Goal: Information Seeking & Learning: Learn about a topic

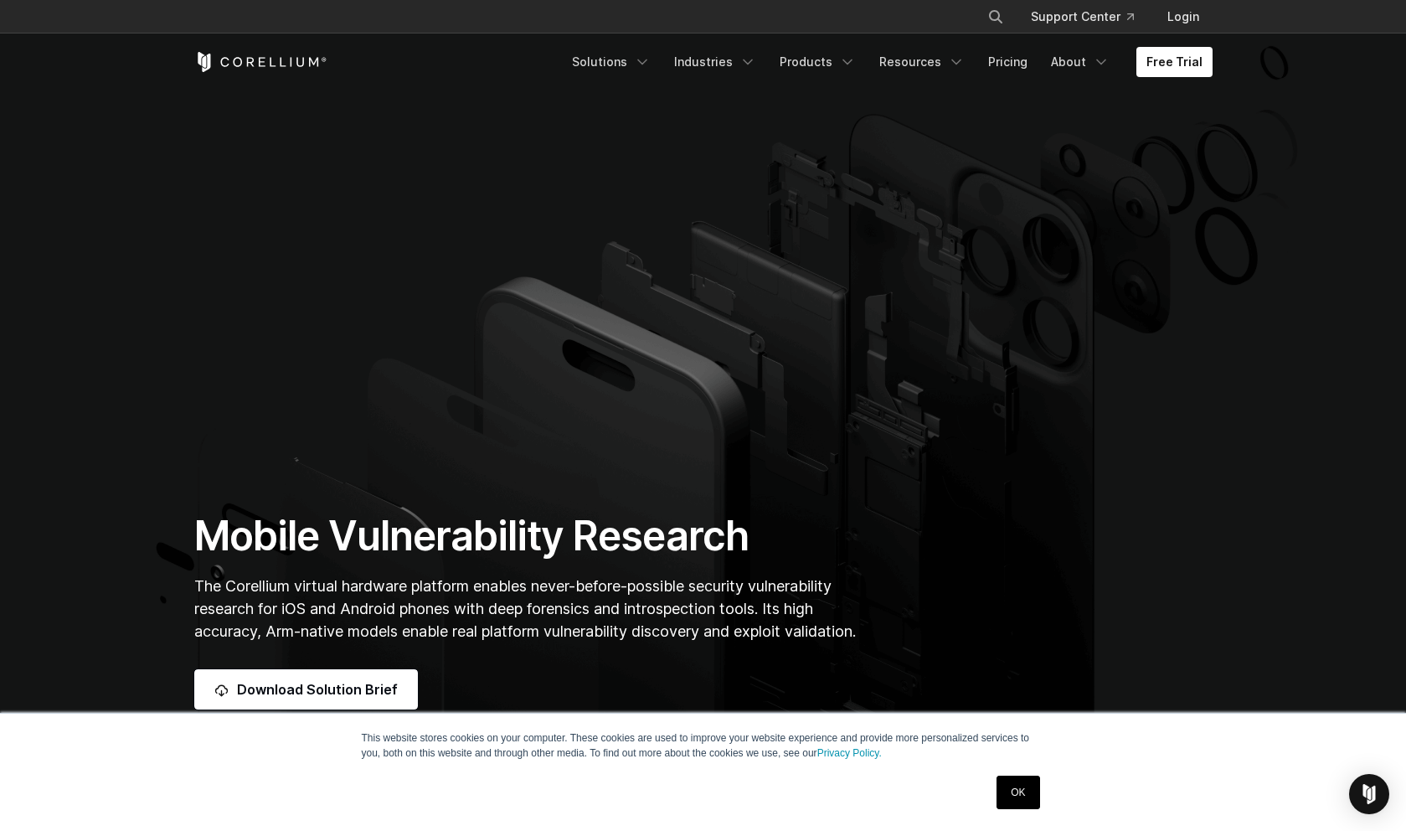
click at [1032, 786] on link "OK" at bounding box center [1018, 793] width 43 height 34
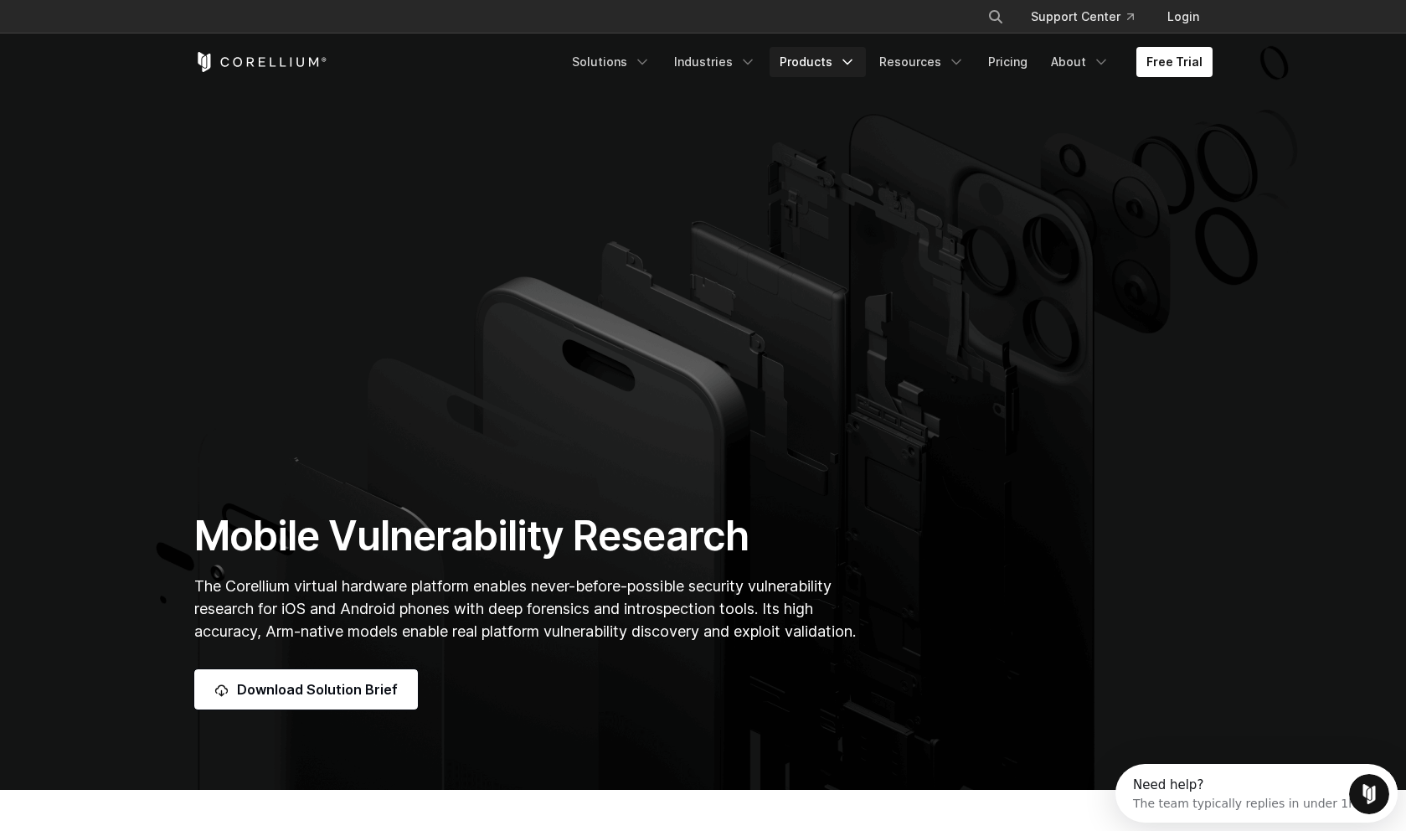
click at [817, 58] on link "Products" at bounding box center [818, 62] width 96 height 30
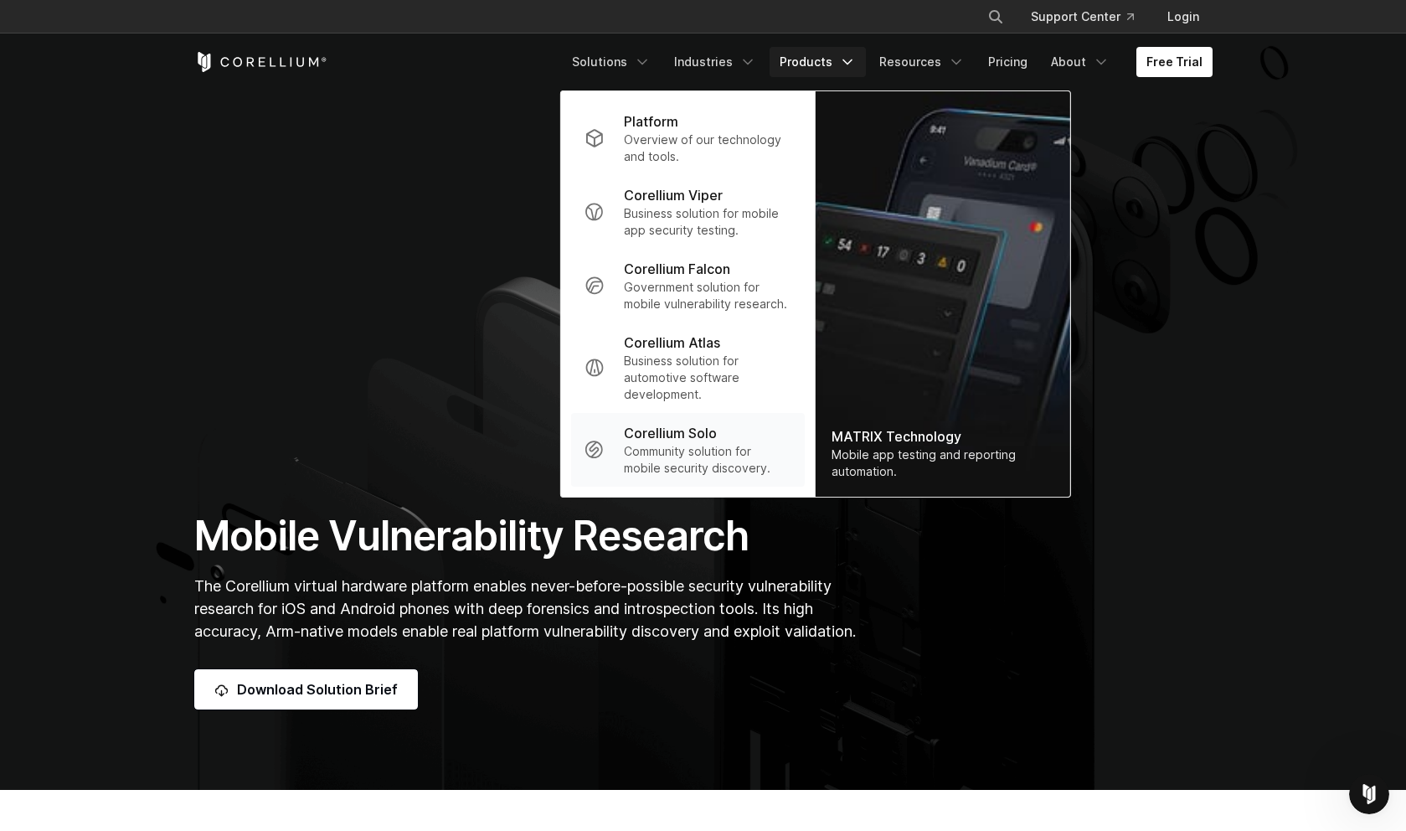
click at [698, 466] on p "Community solution for mobile security discovery." at bounding box center [707, 460] width 167 height 34
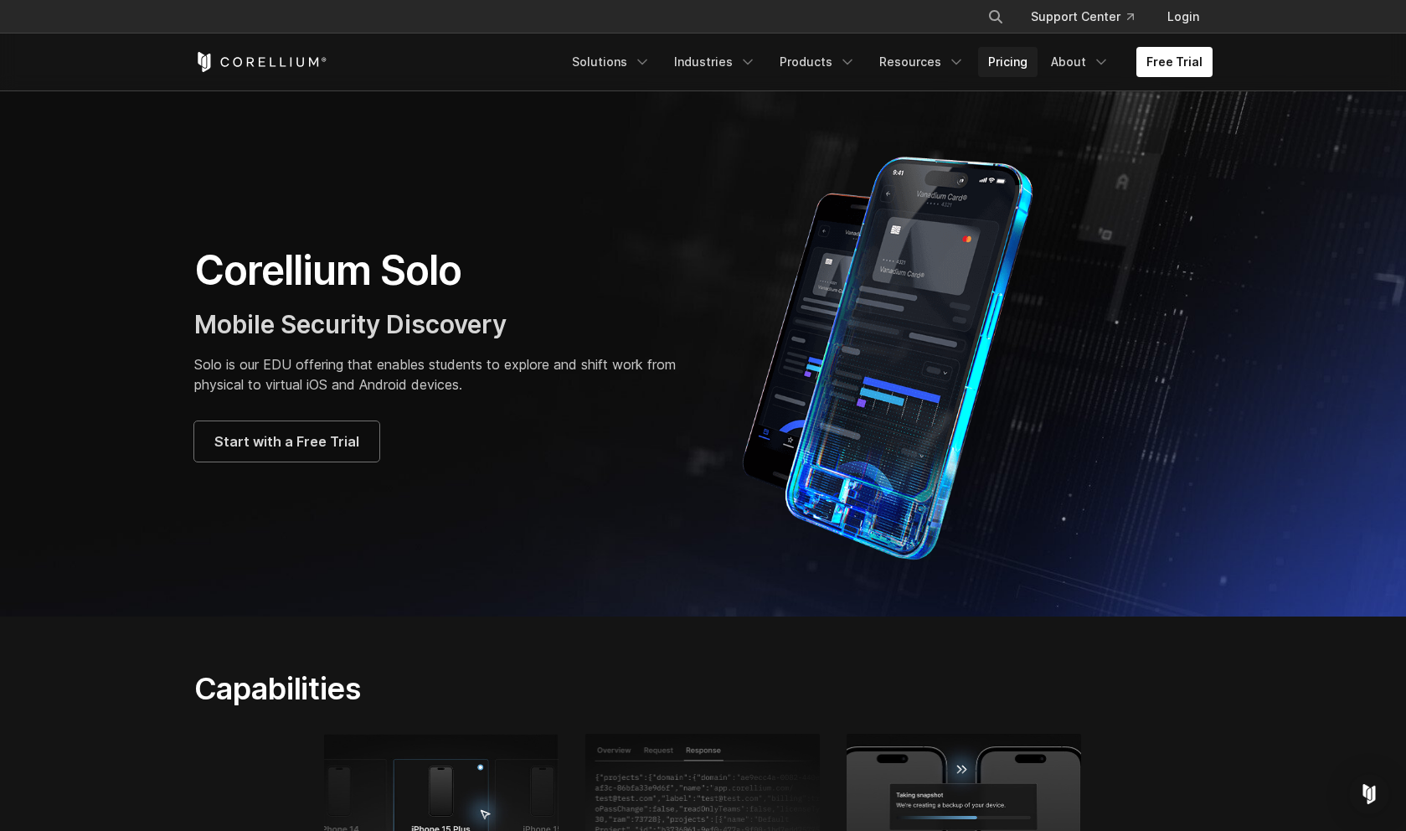
click at [1024, 74] on link "Pricing" at bounding box center [1007, 62] width 59 height 30
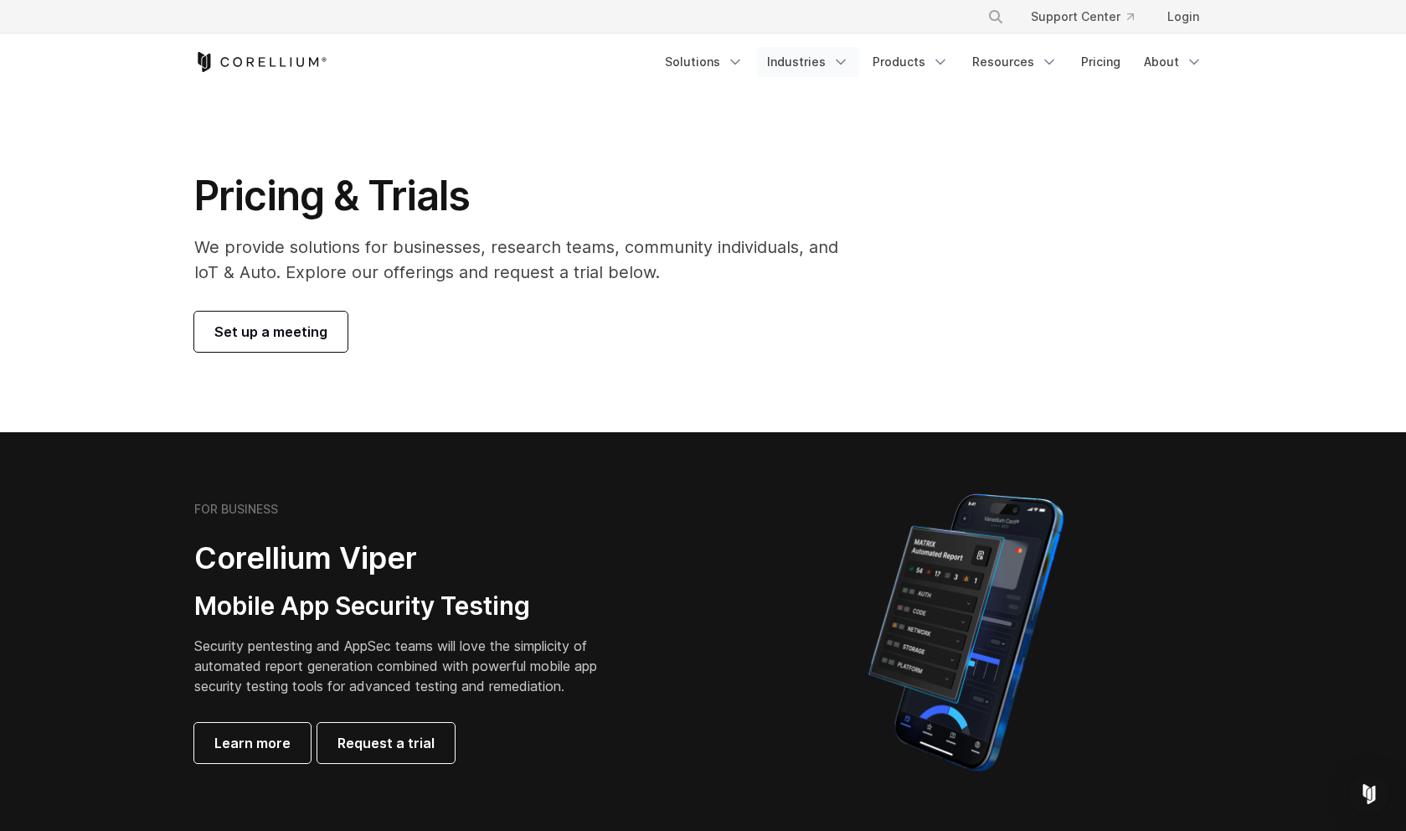
click at [796, 66] on link "Industries" at bounding box center [808, 62] width 102 height 30
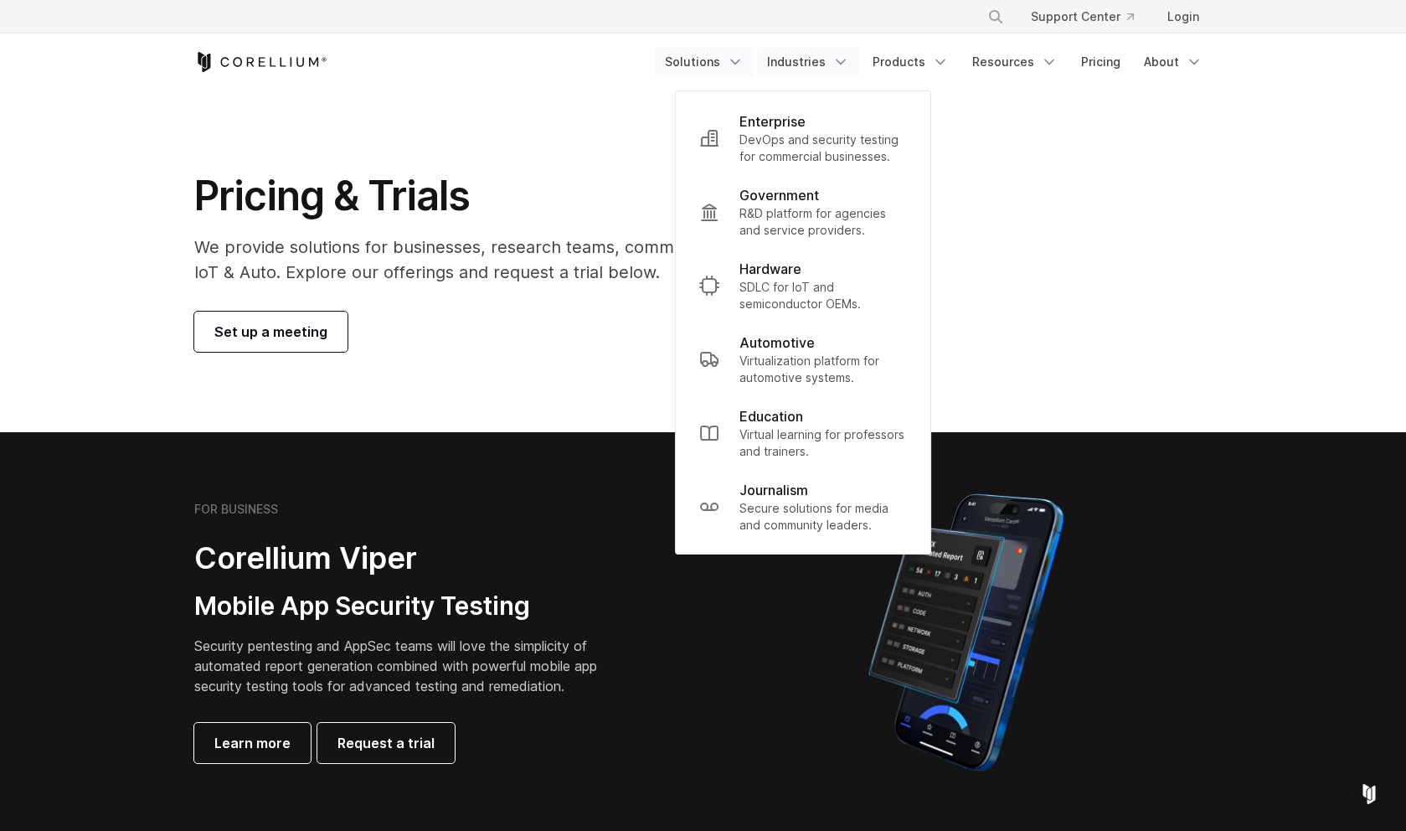
click at [711, 62] on link "Solutions" at bounding box center [704, 62] width 99 height 30
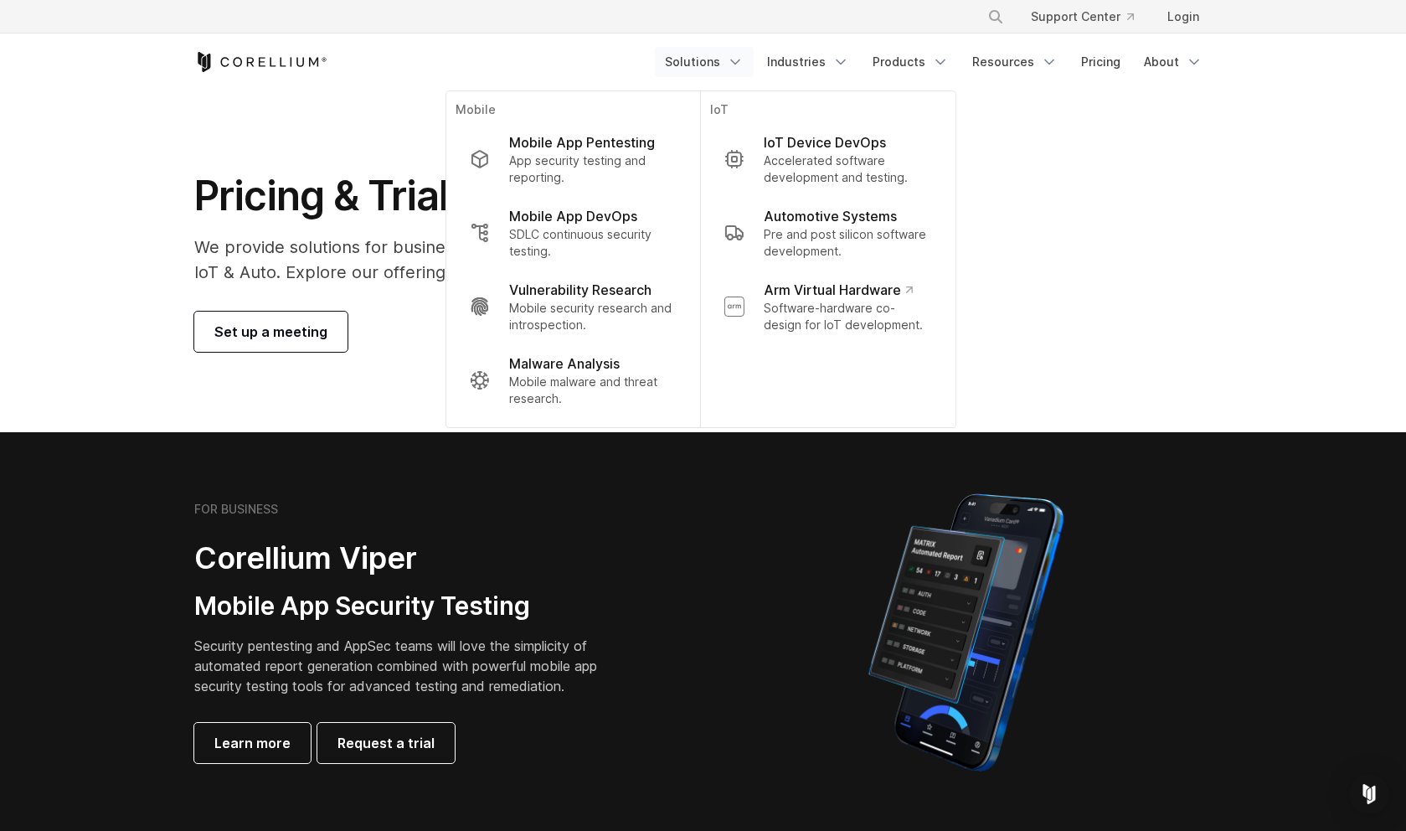
click at [711, 62] on link "Solutions" at bounding box center [704, 62] width 99 height 30
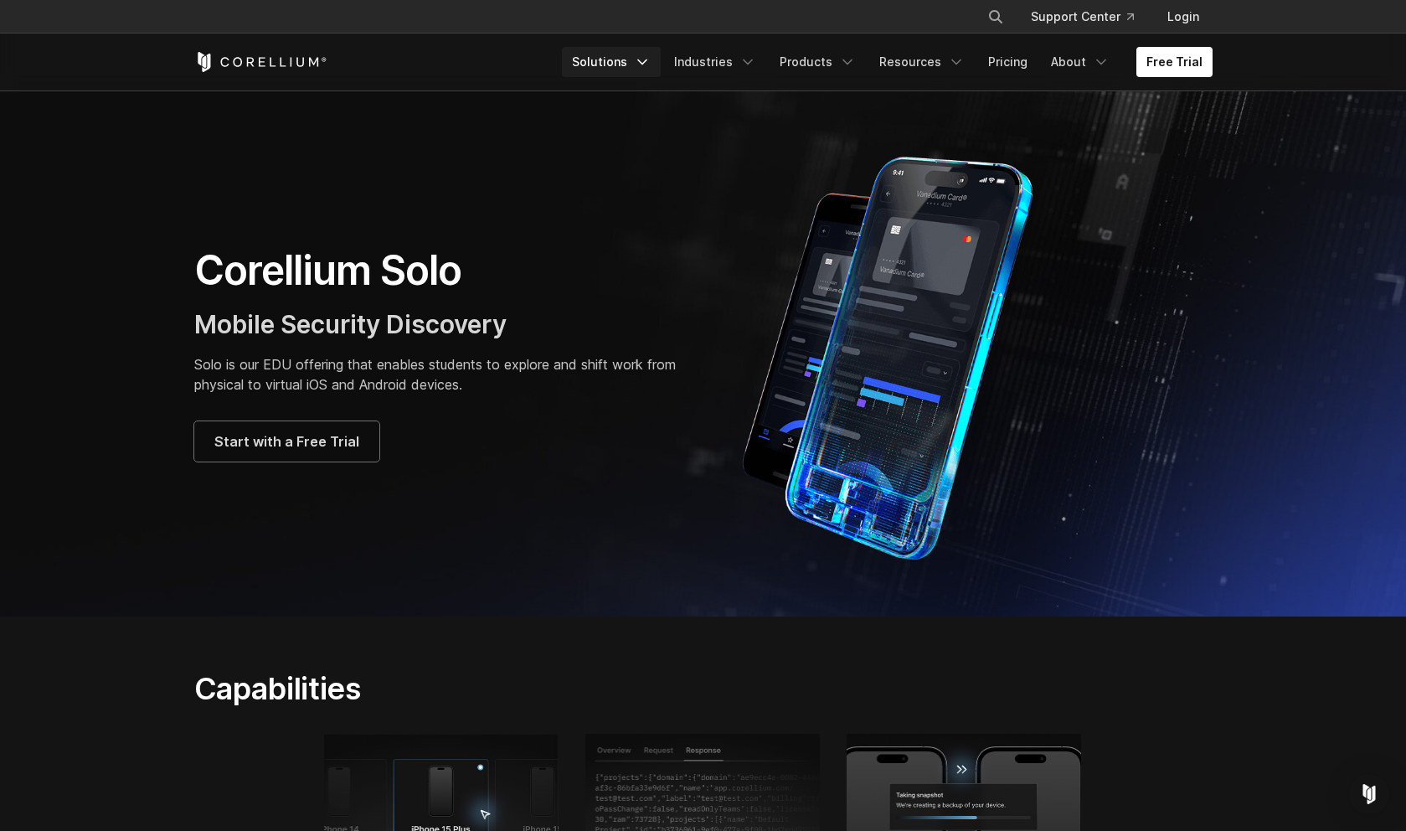
click at [621, 66] on link "Solutions" at bounding box center [611, 62] width 99 height 30
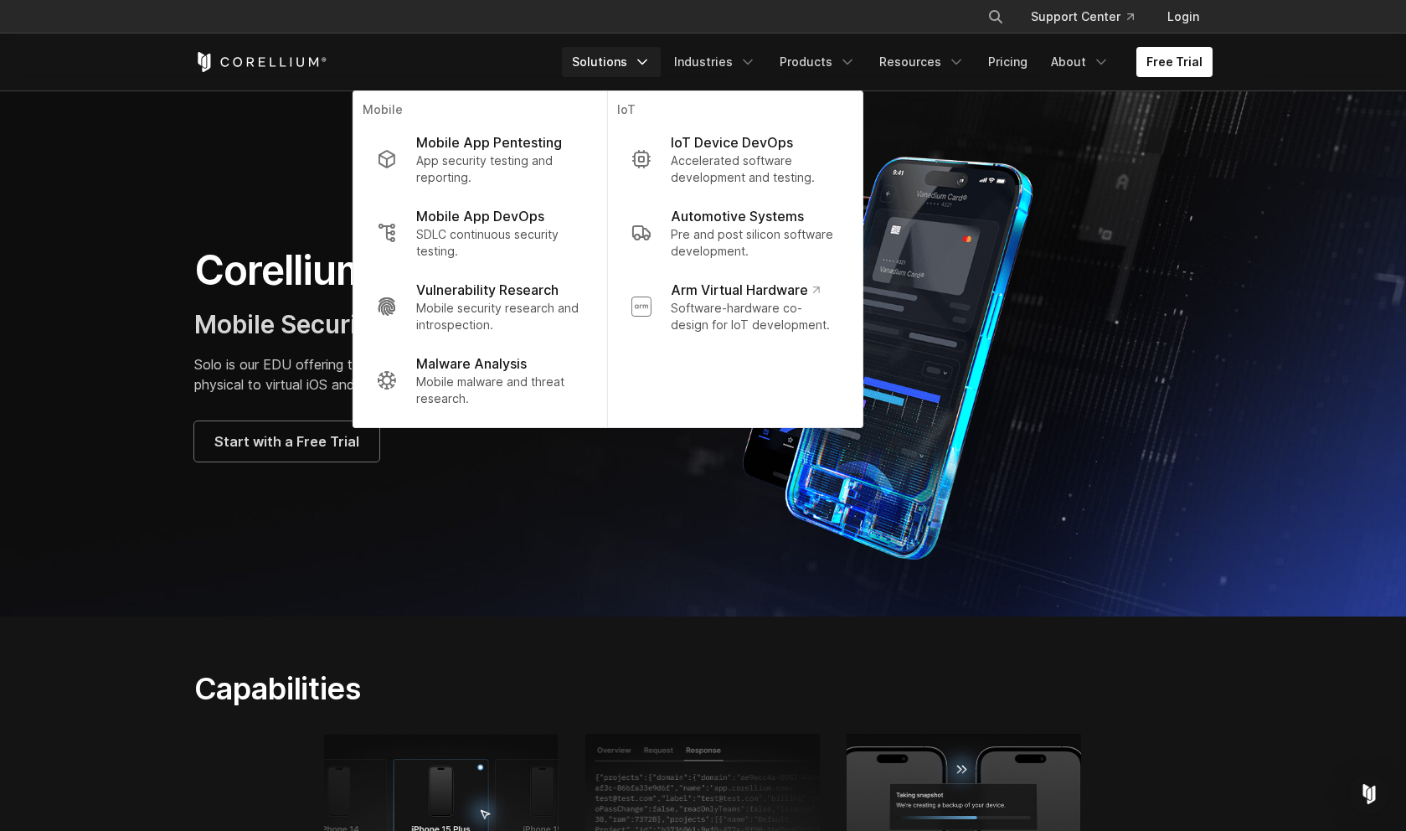
click at [979, 250] on img at bounding box center [900, 353] width 360 height 419
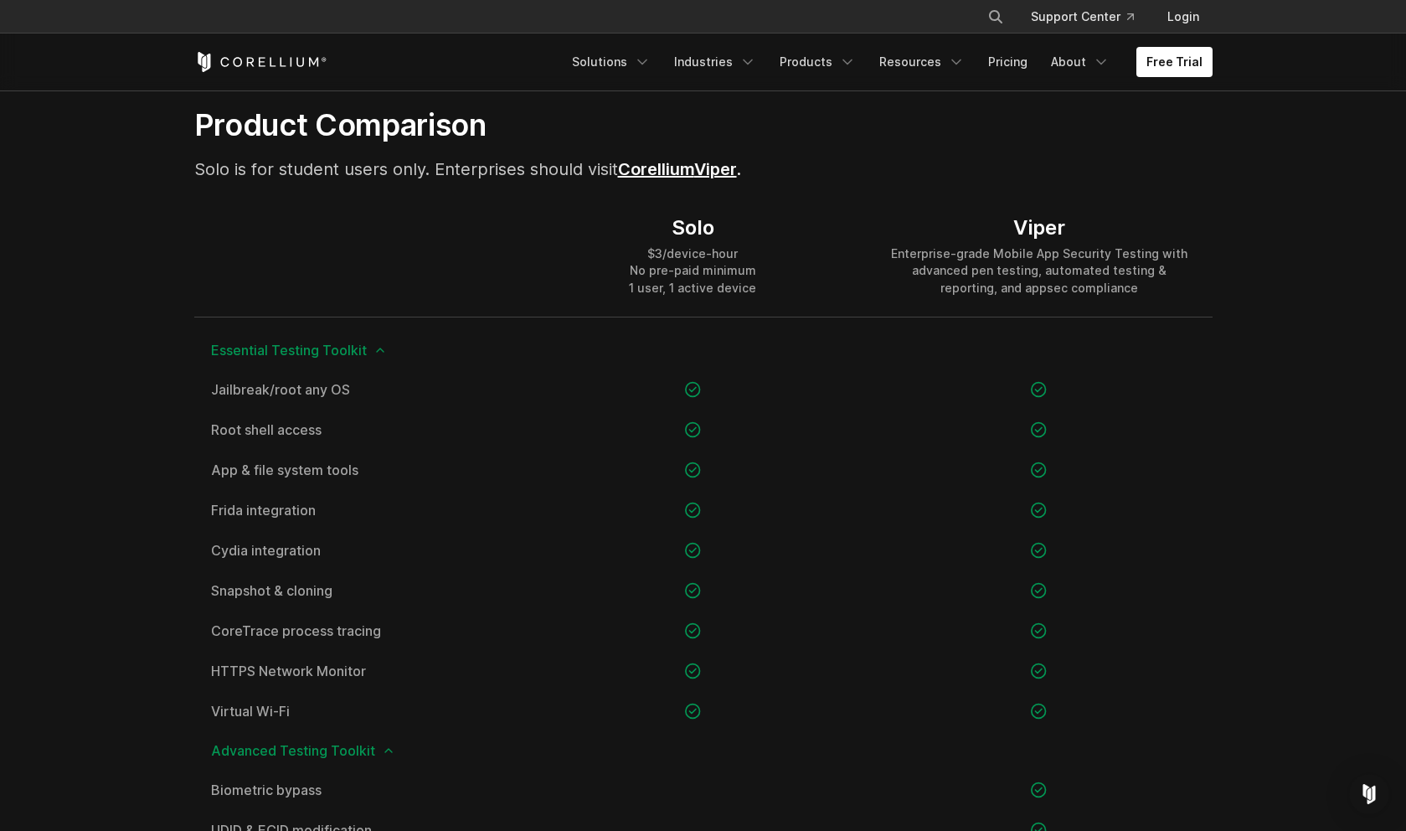
scroll to position [1128, 0]
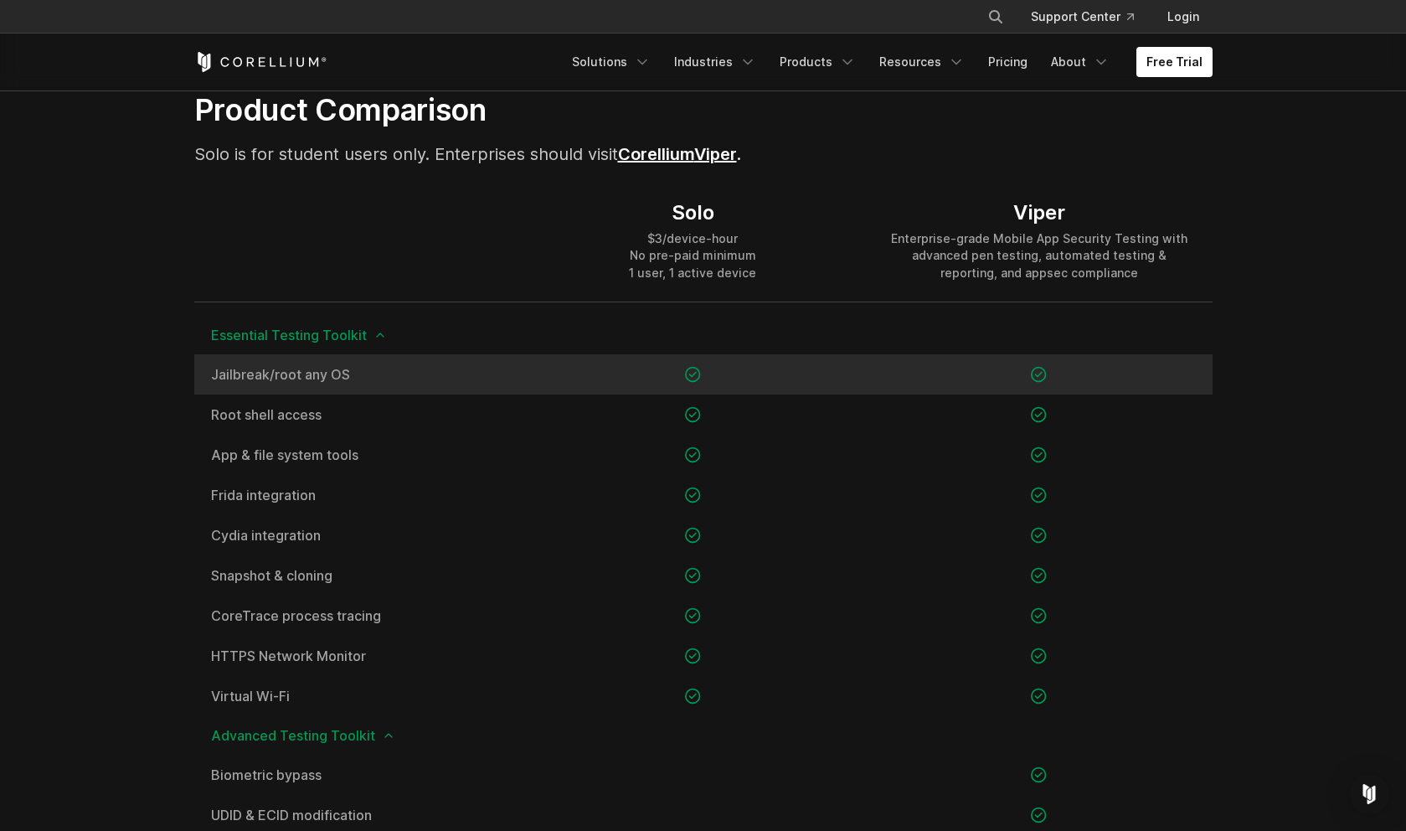
click at [337, 377] on span "Jailbreak/root any OS" at bounding box center [357, 374] width 292 height 13
